Goal: Navigation & Orientation: Find specific page/section

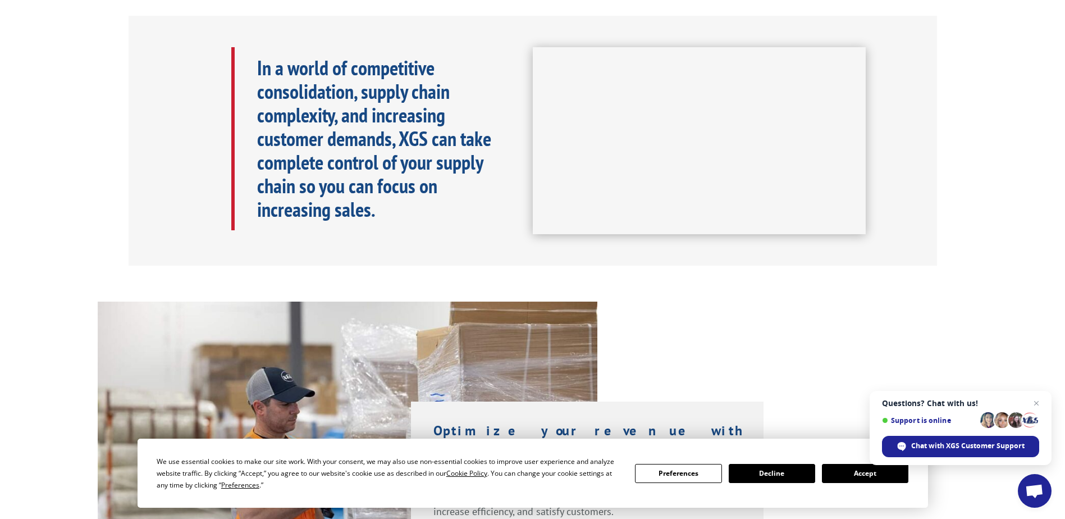
scroll to position [505, 0]
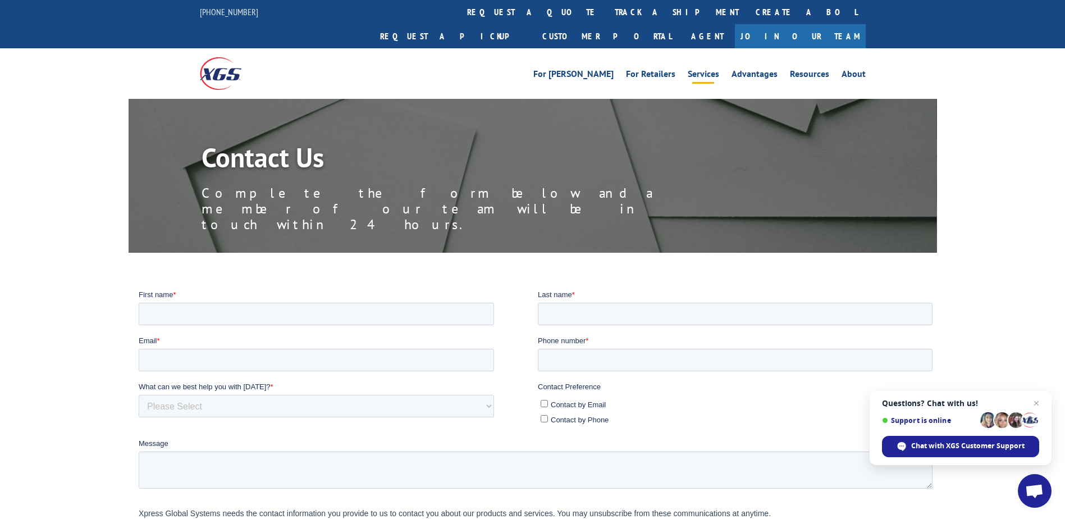
click at [711, 70] on link "Services" at bounding box center [703, 76] width 31 height 12
